Goal: Transaction & Acquisition: Purchase product/service

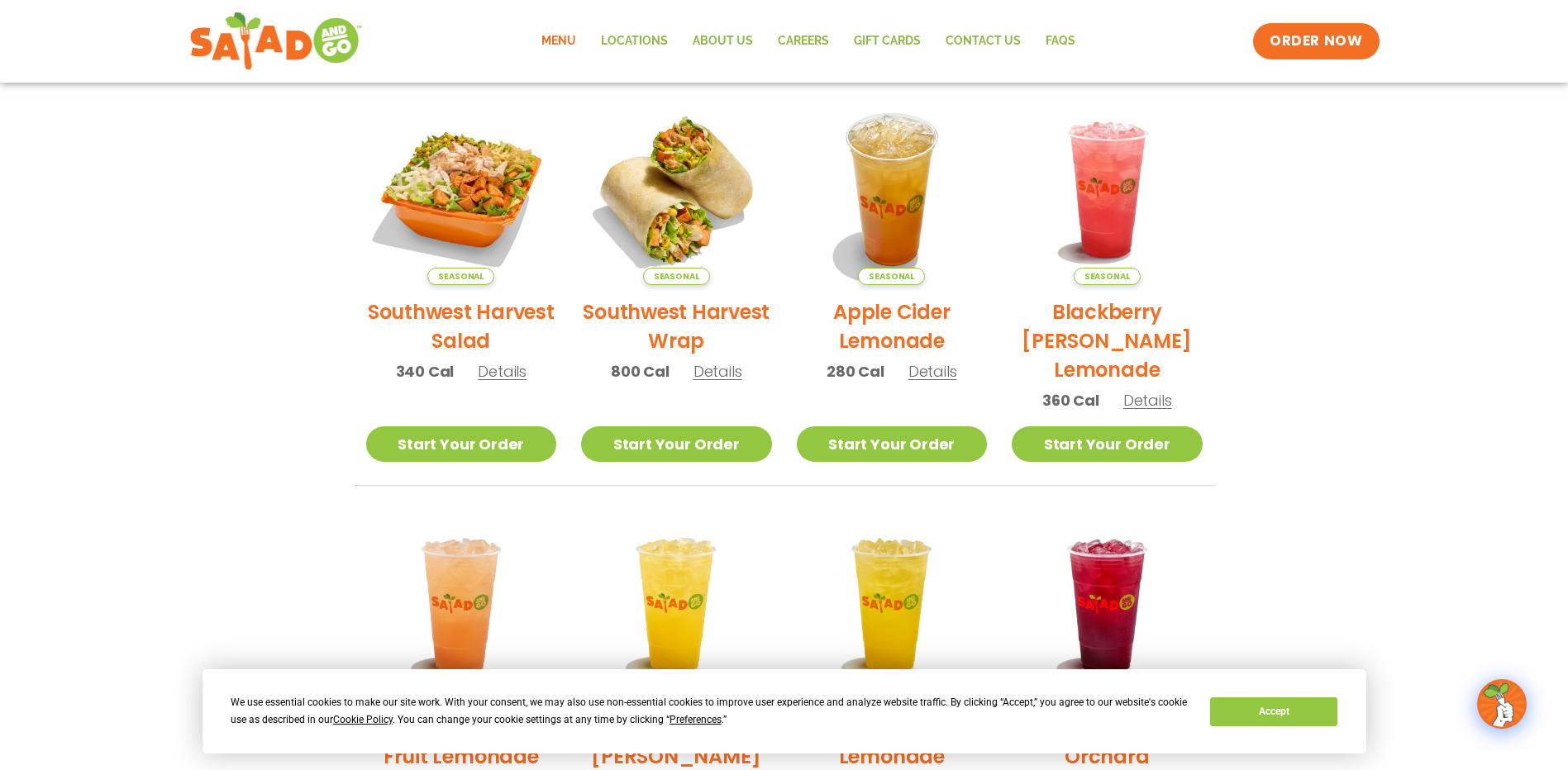
scroll to position [290, 0]
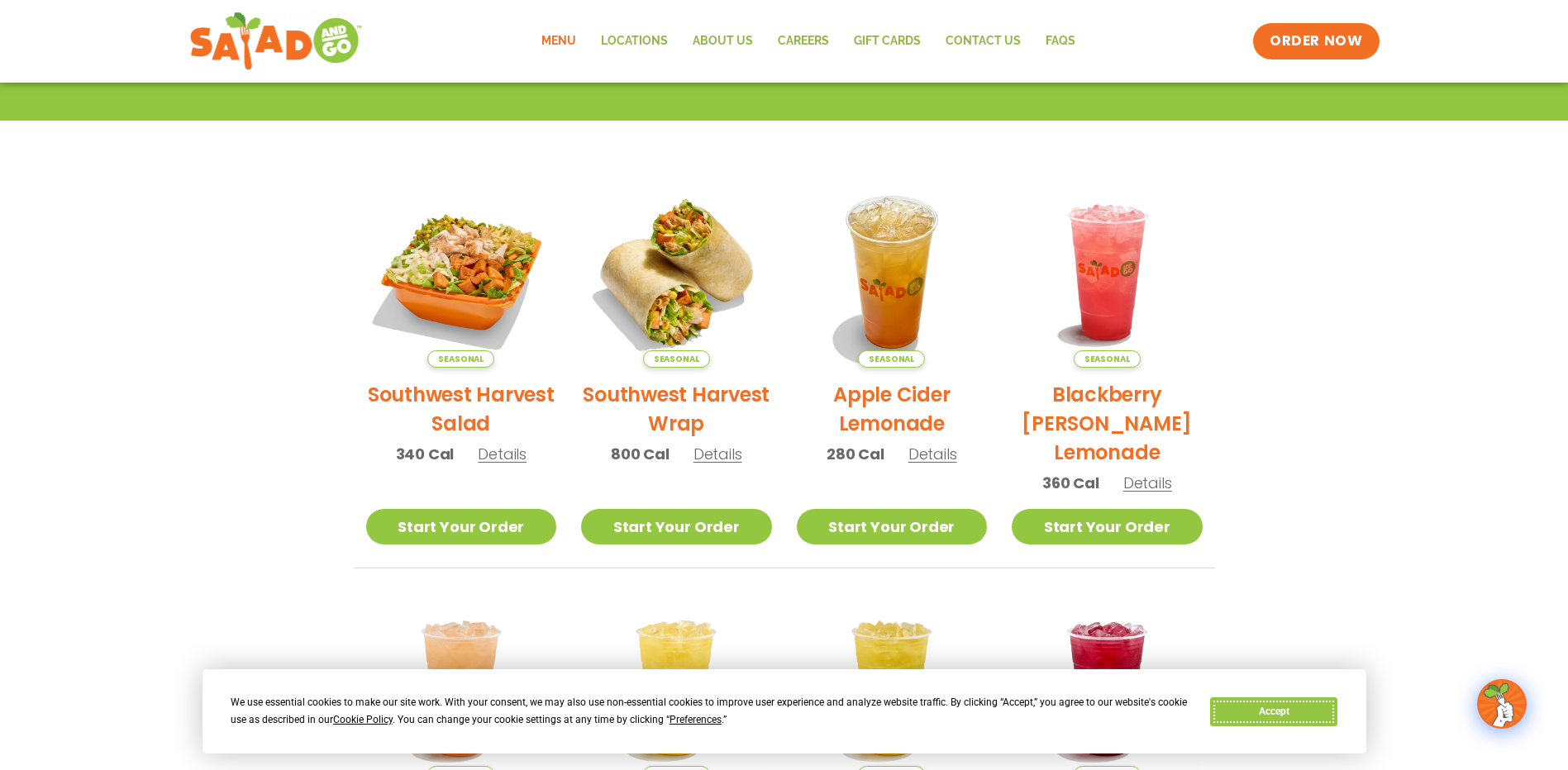
click at [1280, 711] on button "Accept" at bounding box center [1274, 712] width 127 height 29
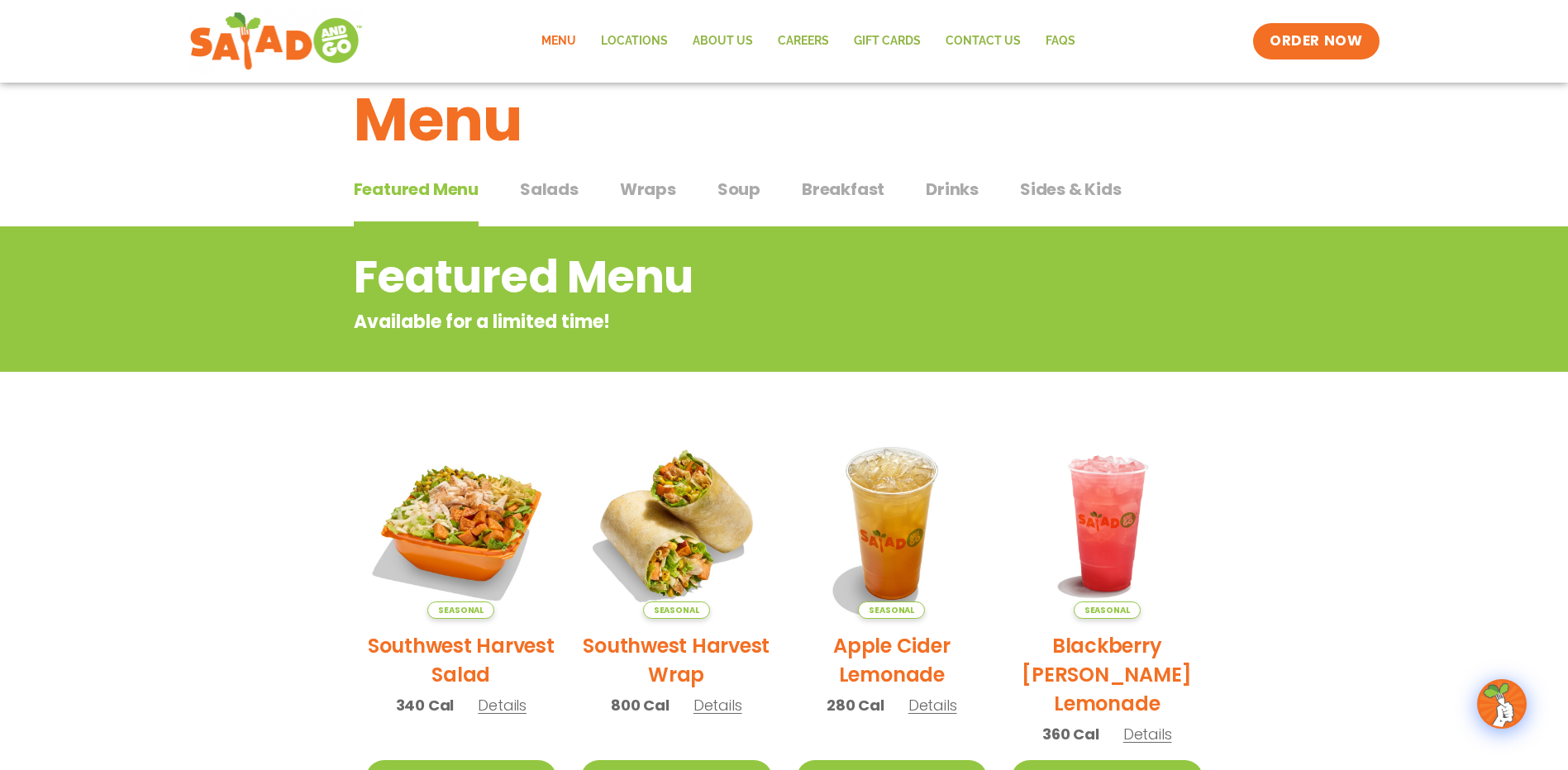
scroll to position [0, 0]
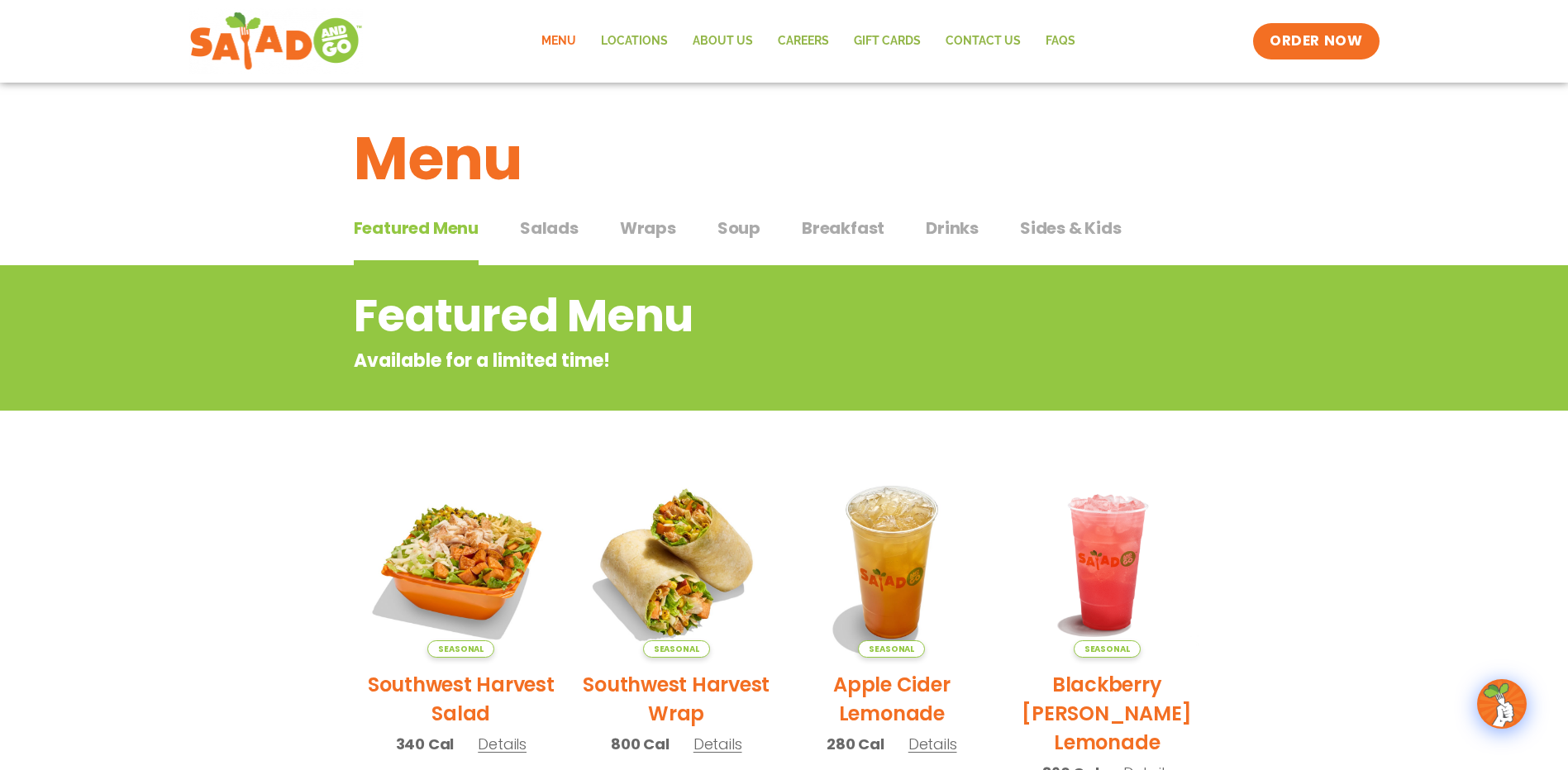
click at [750, 229] on span "Soup" at bounding box center [739, 228] width 43 height 25
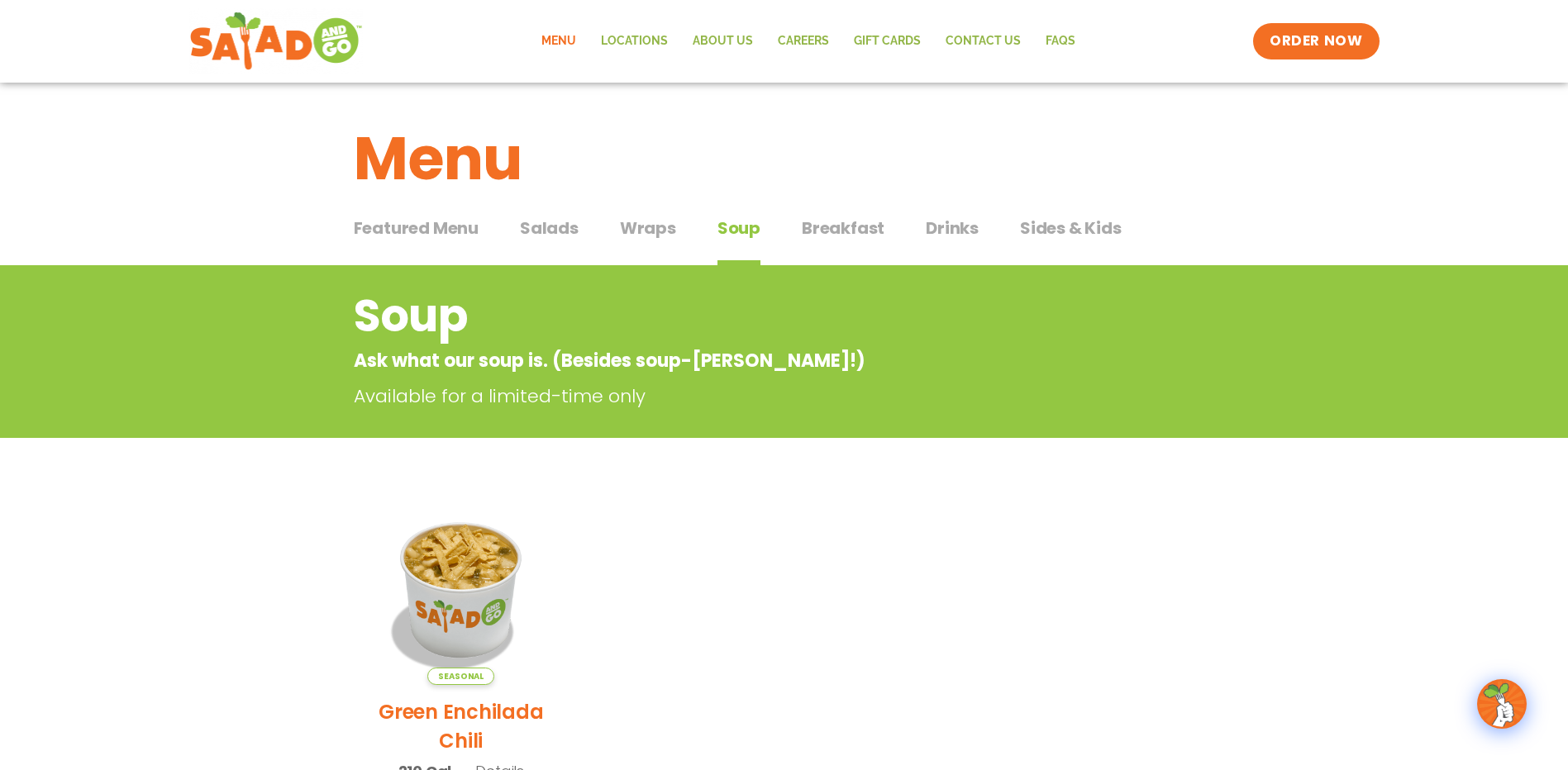
click at [855, 229] on span "Breakfast" at bounding box center [842, 228] width 82 height 25
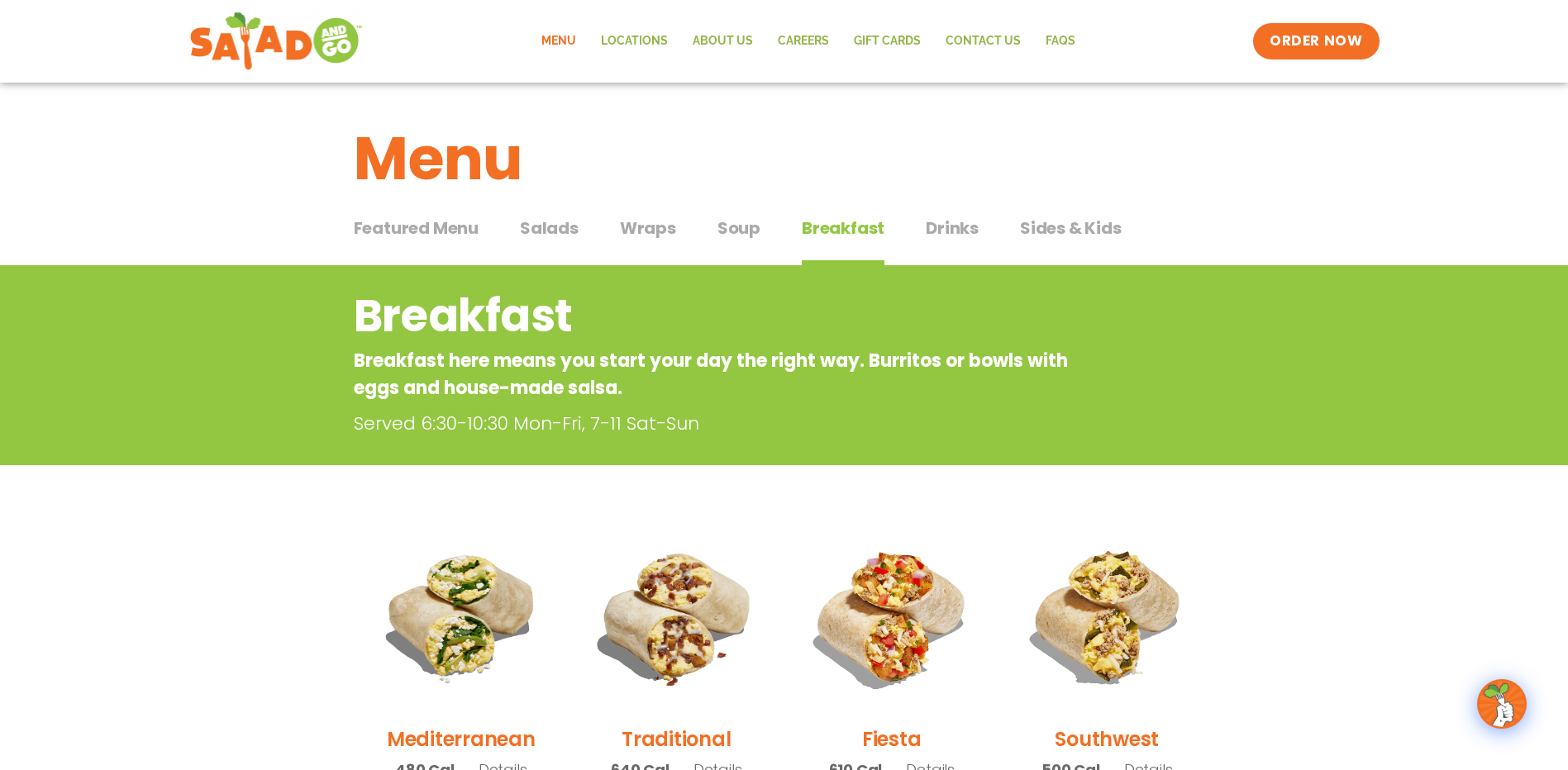
click at [1070, 231] on span "Sides & Kids" at bounding box center [1071, 228] width 102 height 25
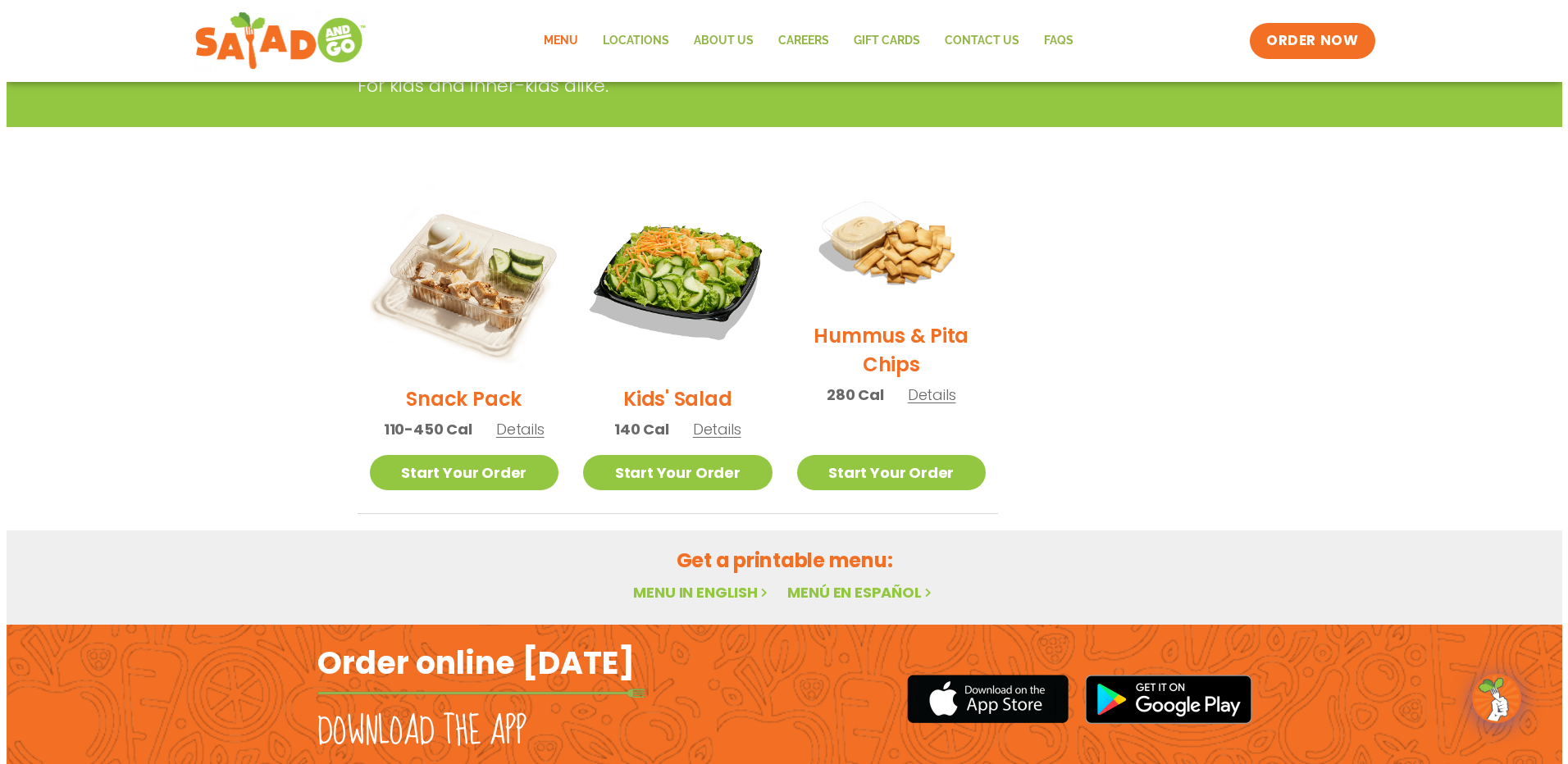
scroll to position [328, 0]
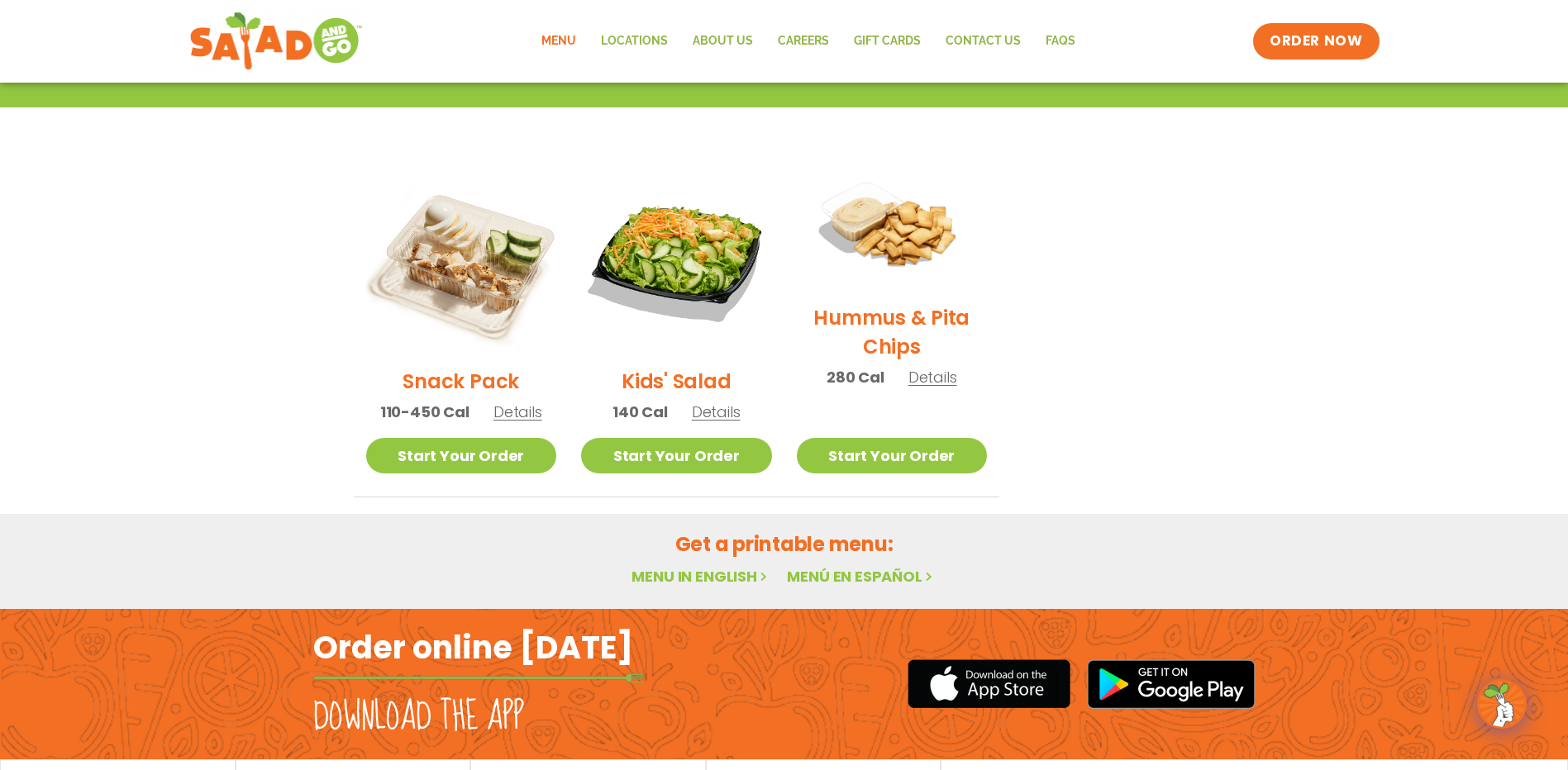
click at [895, 321] on h2 "Hummus & Pita Chips" at bounding box center [892, 332] width 191 height 58
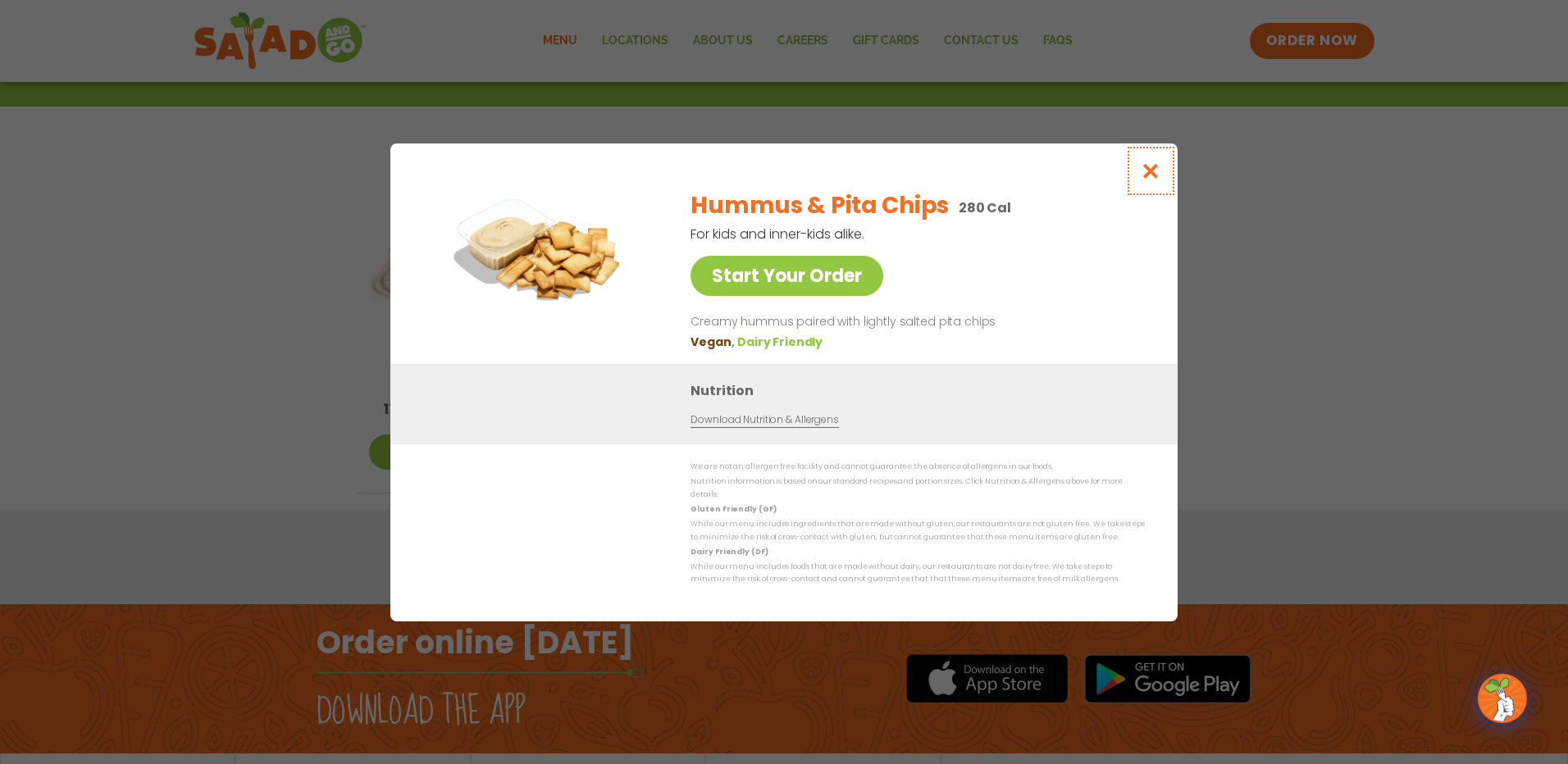
click at [1154, 178] on icon "Close modal" at bounding box center [1151, 171] width 20 height 17
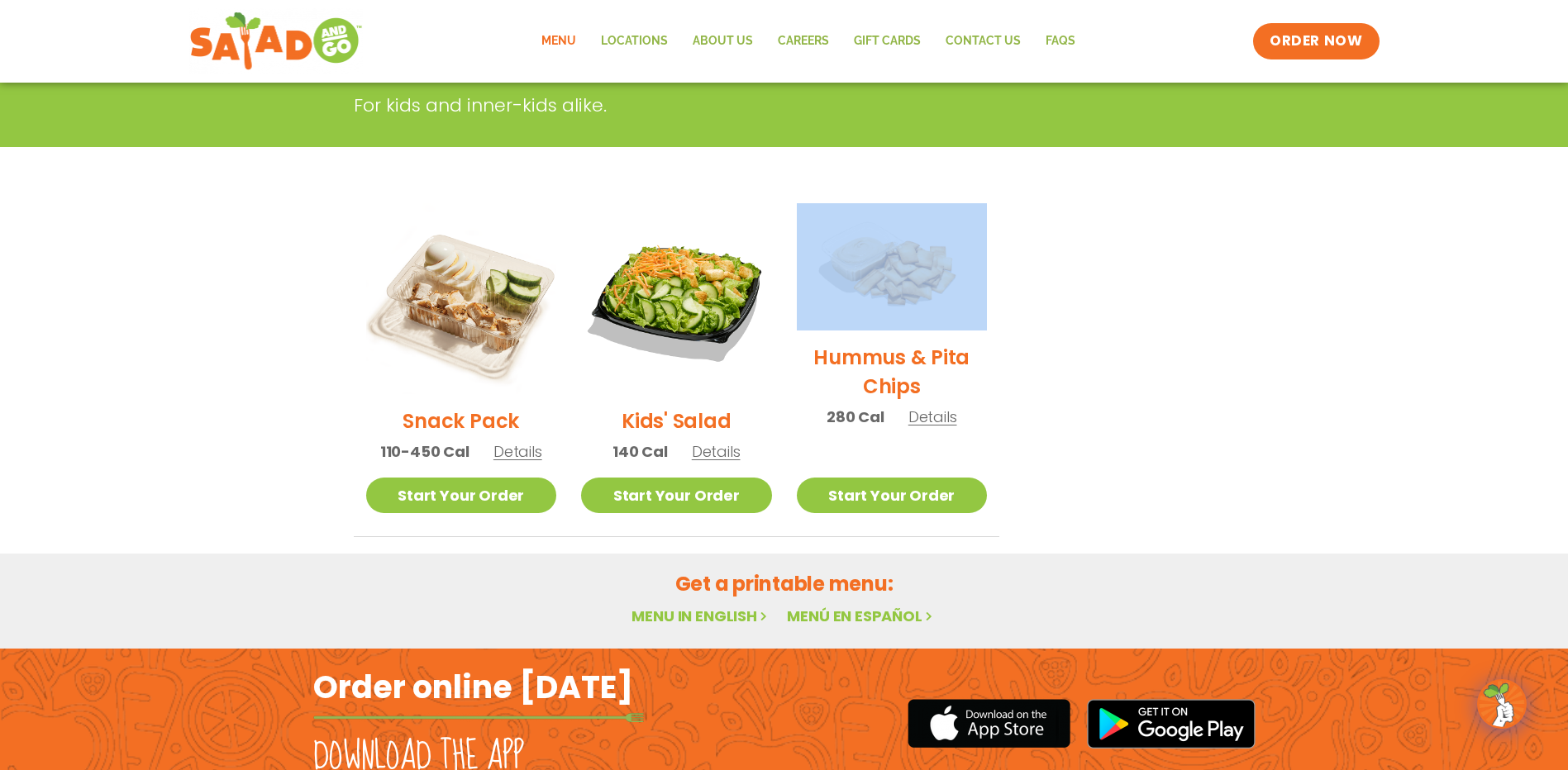
scroll to position [265, 0]
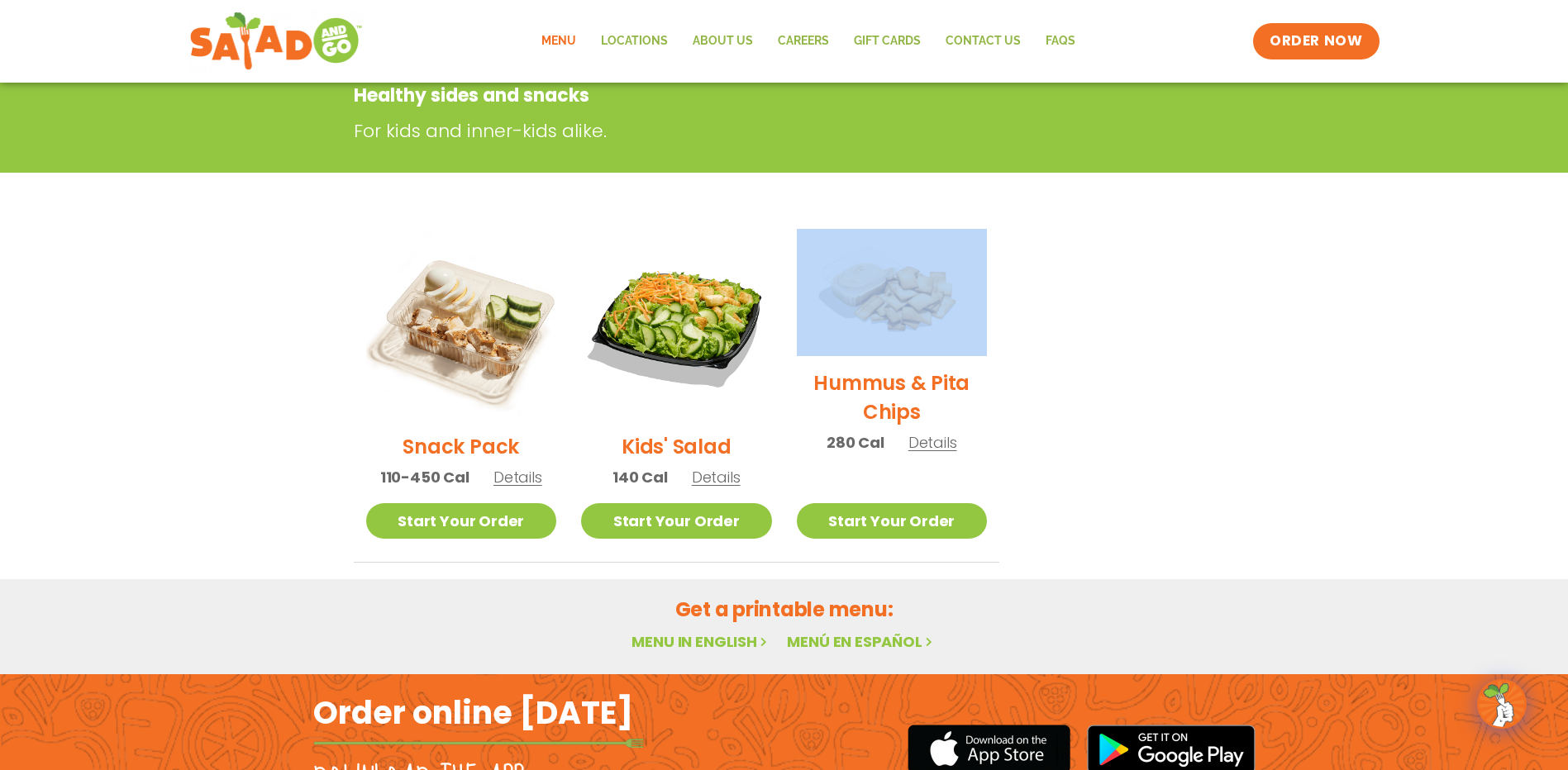
click at [1163, 179] on section "Sides & Kids Healthy sides and snacks For kids and inner-kids alike. Snack Pack…" at bounding box center [784, 281] width 1568 height 563
click at [451, 519] on link "Start Your Order" at bounding box center [461, 521] width 191 height 36
